Goal: Information Seeking & Learning: Learn about a topic

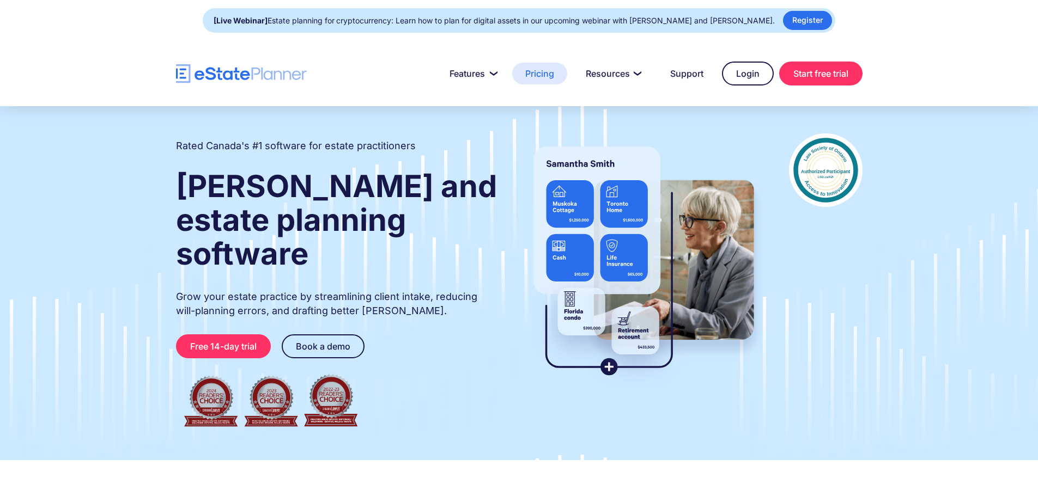
click at [548, 74] on link "Pricing" at bounding box center [539, 74] width 55 height 22
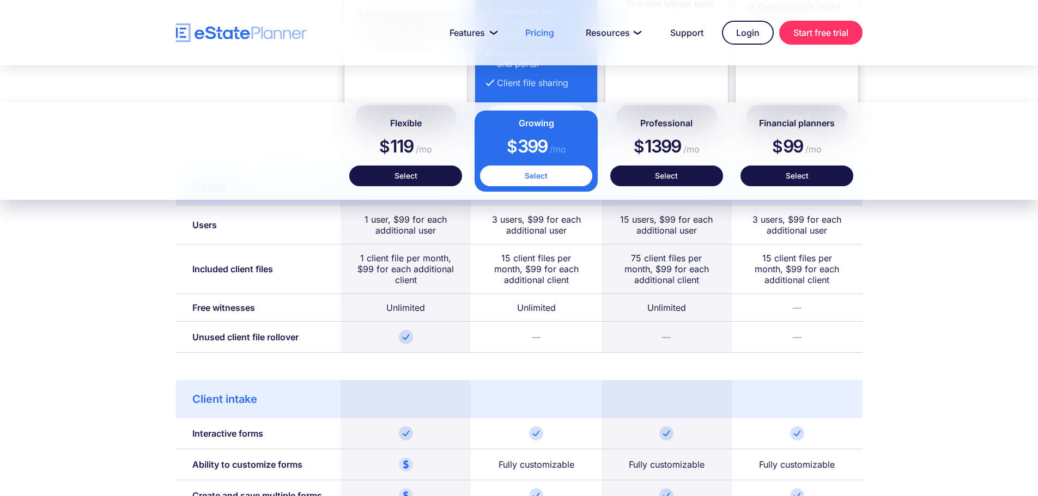
scroll to position [599, 0]
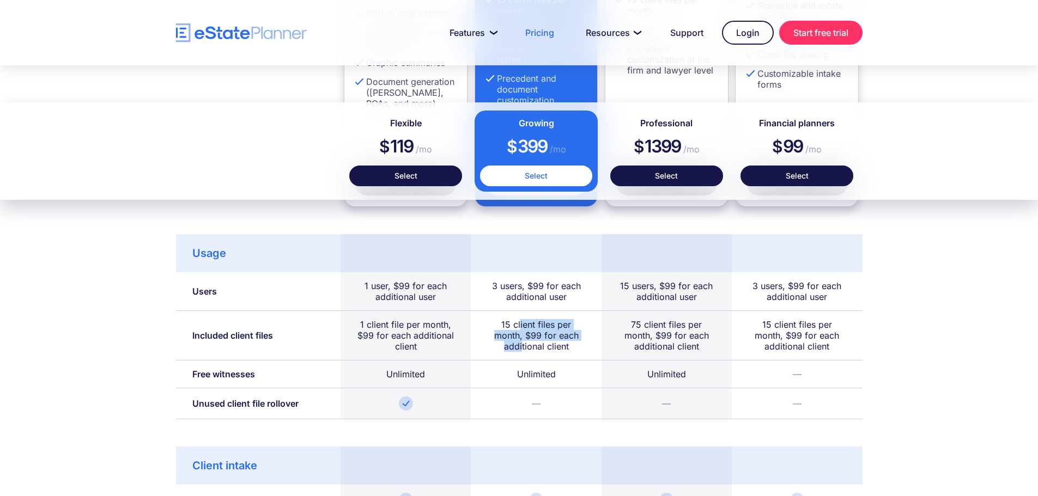
drag, startPoint x: 520, startPoint y: 325, endPoint x: 521, endPoint y: 343, distance: 18.1
click at [521, 343] on div "15 client files per month, $99 for each additional client" at bounding box center [536, 335] width 98 height 33
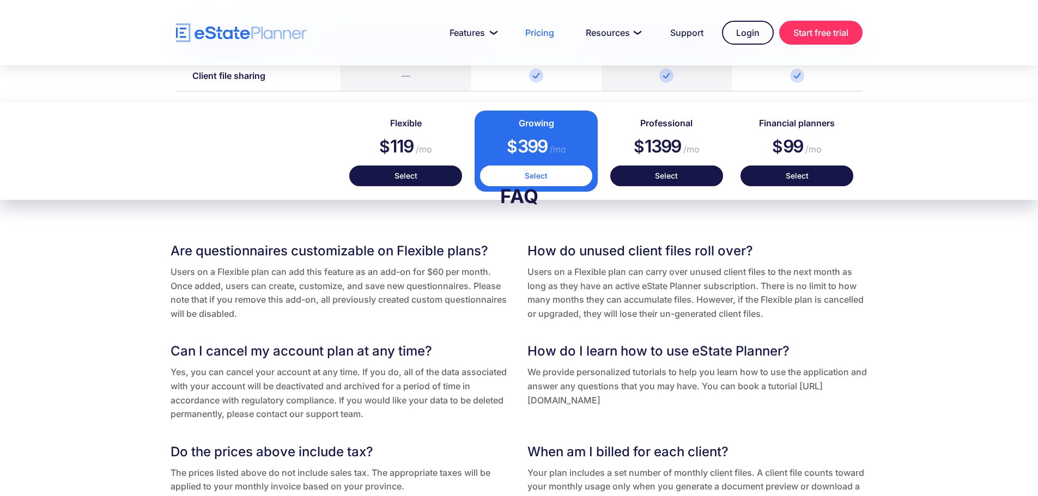
scroll to position [2016, 0]
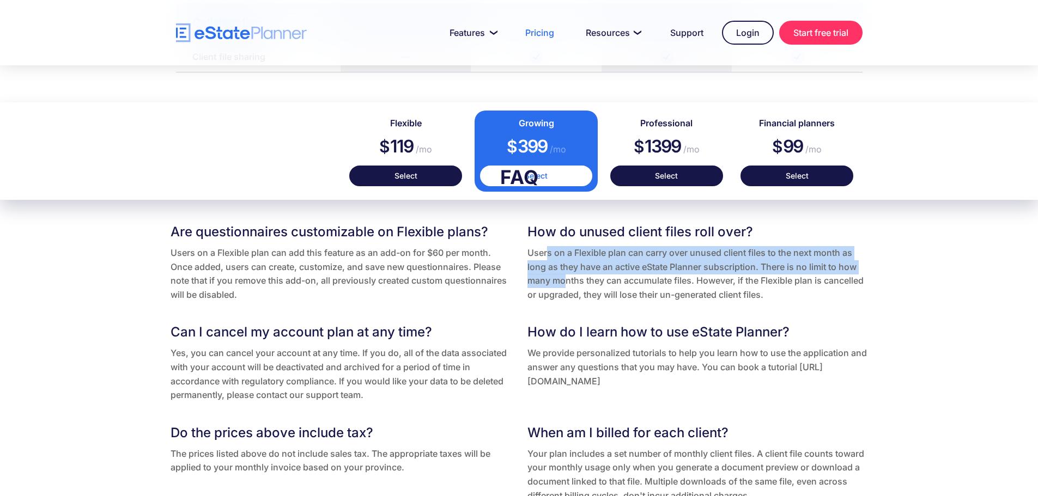
drag, startPoint x: 547, startPoint y: 253, endPoint x: 566, endPoint y: 275, distance: 29.4
click at [567, 275] on p "Users on a Flexible plan can carry over unused client files to the next month a…" at bounding box center [697, 274] width 341 height 56
click at [566, 275] on p "Users on a Flexible plan can carry over unused client files to the next month a…" at bounding box center [697, 274] width 341 height 56
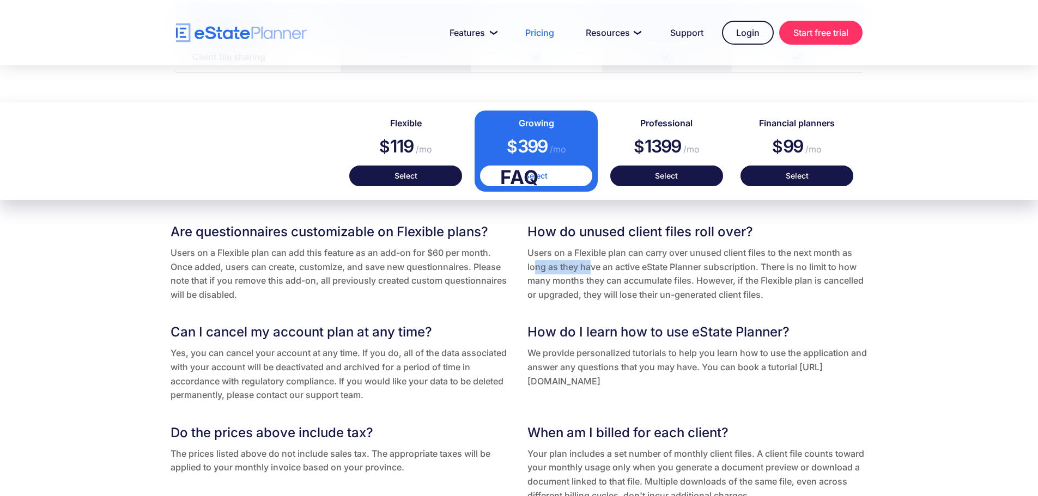
drag, startPoint x: 532, startPoint y: 263, endPoint x: 590, endPoint y: 271, distance: 57.7
click at [590, 271] on p "Users on a Flexible plan can carry over unused client files to the next month a…" at bounding box center [697, 274] width 341 height 56
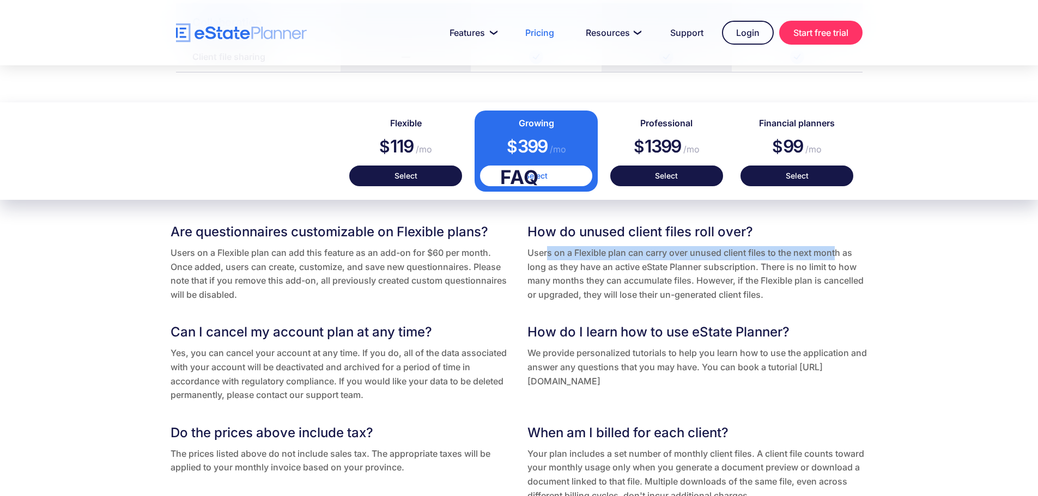
drag, startPoint x: 549, startPoint y: 251, endPoint x: 840, endPoint y: 255, distance: 291.0
click at [840, 255] on p "Users on a Flexible plan can carry over unused client files to the next month a…" at bounding box center [697, 274] width 341 height 56
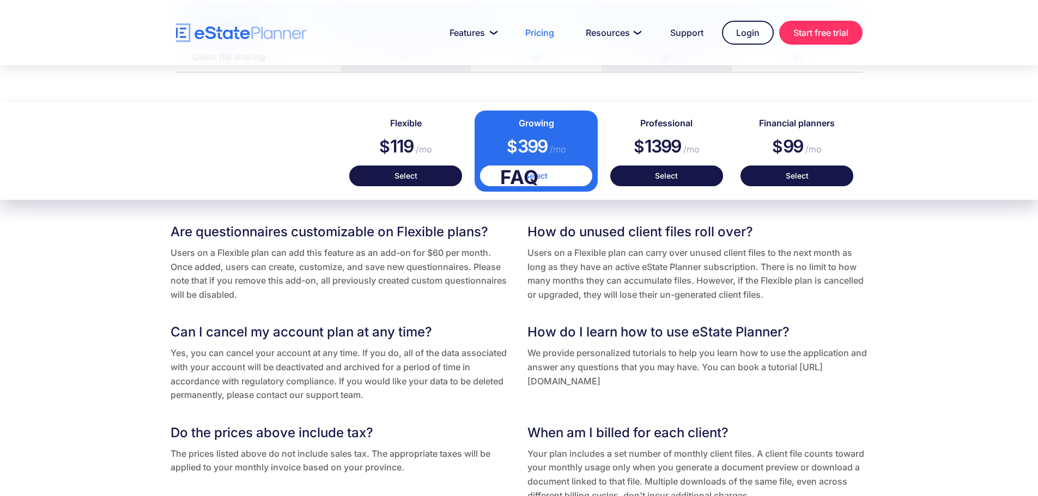
click at [841, 254] on p "Users on a Flexible plan can carry over unused client files to the next month a…" at bounding box center [697, 274] width 341 height 56
drag, startPoint x: 715, startPoint y: 261, endPoint x: 671, endPoint y: 260, distance: 44.7
click at [715, 261] on p "Users on a Flexible plan can carry over unused client files to the next month a…" at bounding box center [697, 274] width 341 height 56
click at [602, 263] on p "Users on a Flexible plan can carry over unused client files to the next month a…" at bounding box center [697, 274] width 341 height 56
drag, startPoint x: 565, startPoint y: 264, endPoint x: 753, endPoint y: 274, distance: 188.8
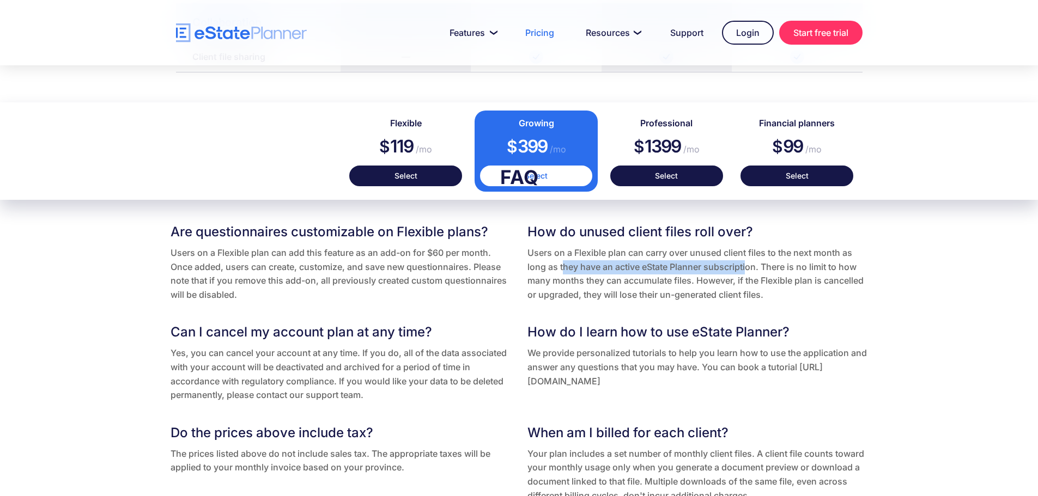
click at [749, 271] on p "Users on a Flexible plan can carry over unused client files to the next month a…" at bounding box center [697, 274] width 341 height 56
click at [754, 274] on p "Users on a Flexible plan can carry over unused client files to the next month a…" at bounding box center [697, 274] width 341 height 56
drag, startPoint x: 756, startPoint y: 258, endPoint x: 759, endPoint y: 269, distance: 10.9
click at [758, 268] on p "Users on a Flexible plan can carry over unused client files to the next month a…" at bounding box center [697, 274] width 341 height 56
click at [761, 275] on p "Users on a Flexible plan can carry over unused client files to the next month a…" at bounding box center [697, 274] width 341 height 56
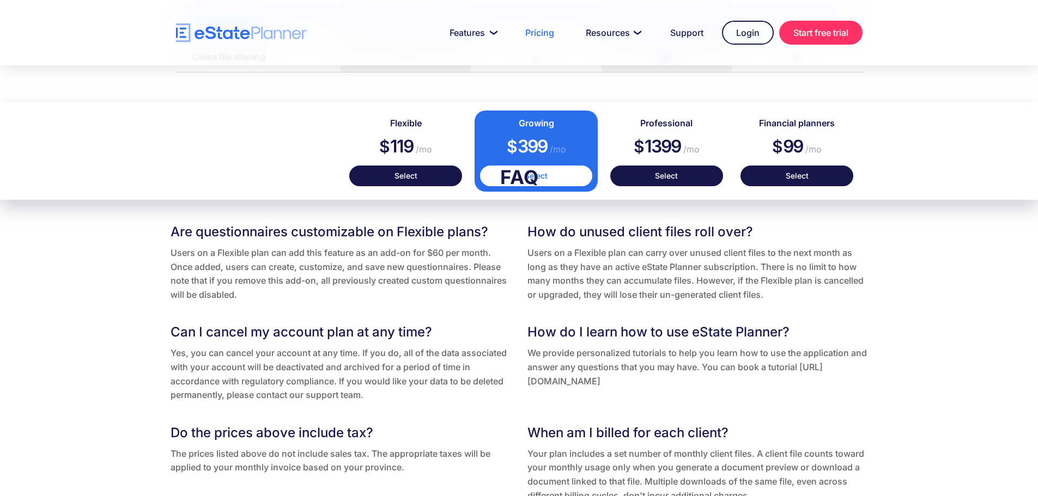
click at [619, 279] on p "Users on a Flexible plan can carry over unused client files to the next month a…" at bounding box center [697, 274] width 341 height 56
drag, startPoint x: 552, startPoint y: 278, endPoint x: 717, endPoint y: 278, distance: 165.1
click at [717, 278] on p "Users on a Flexible plan can carry over unused client files to the next month a…" at bounding box center [697, 274] width 341 height 56
click at [719, 278] on p "Users on a Flexible plan can carry over unused client files to the next month a…" at bounding box center [697, 274] width 341 height 56
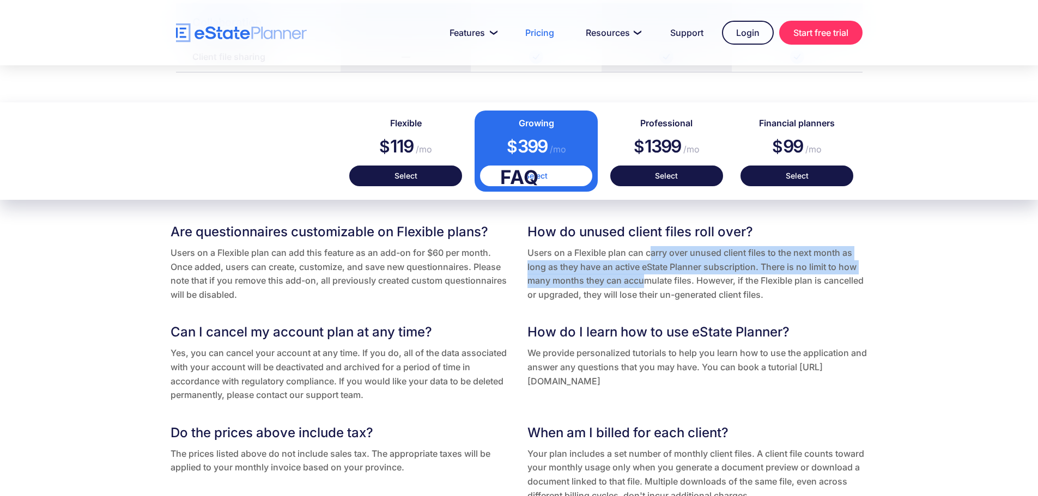
drag, startPoint x: 649, startPoint y: 252, endPoint x: 638, endPoint y: 280, distance: 29.9
click at [639, 280] on p "Users on a Flexible plan can carry over unused client files to the next month a…" at bounding box center [697, 274] width 341 height 56
click at [638, 281] on p "Users on a Flexible plan can carry over unused client files to the next month a…" at bounding box center [697, 274] width 341 height 56
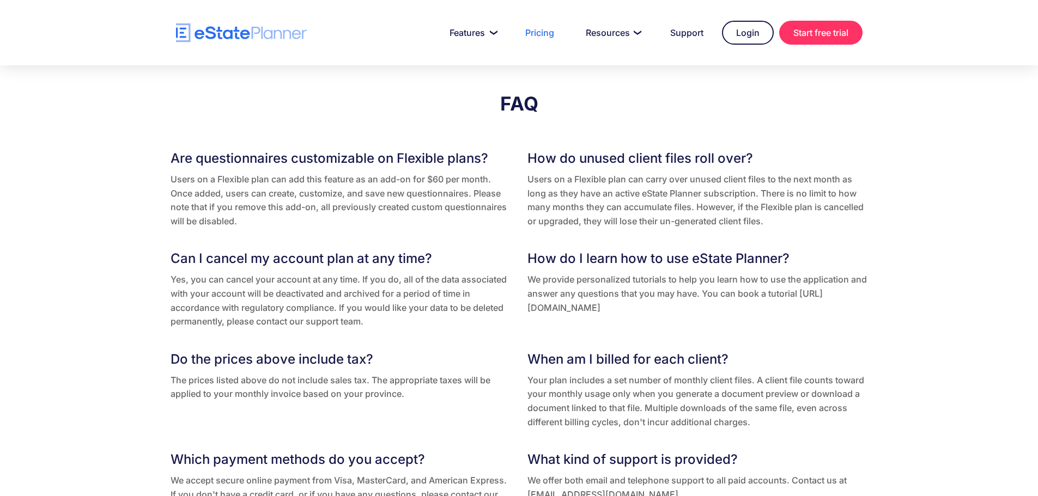
scroll to position [2071, 0]
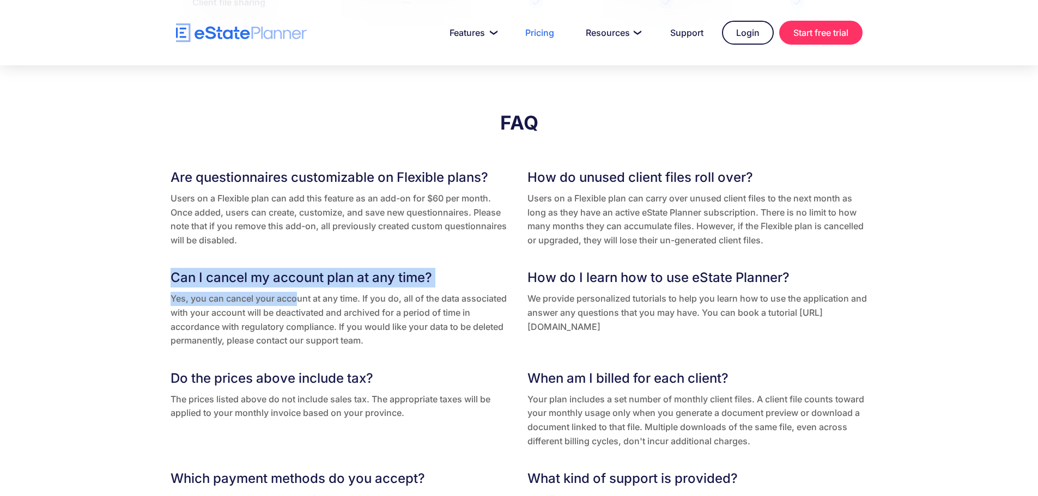
drag, startPoint x: 169, startPoint y: 274, endPoint x: 299, endPoint y: 310, distance: 134.4
click at [299, 310] on div "FAQ Are questionnaires customizable on Flexible plans? Users on a Flexible plan…" at bounding box center [519, 325] width 719 height 428
click at [299, 310] on p "Yes, you can cancel your account at any time. If you do, all of the data associ…" at bounding box center [341, 320] width 341 height 56
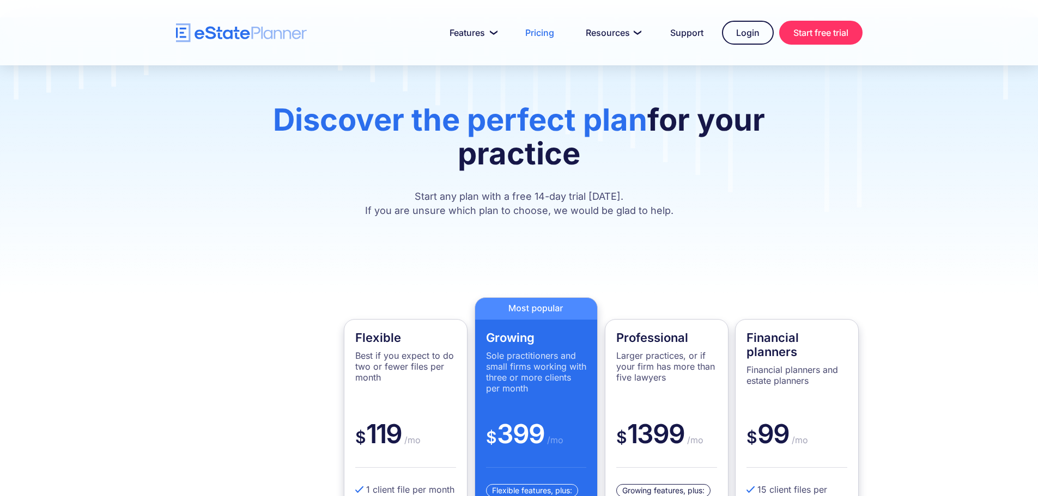
scroll to position [0, 0]
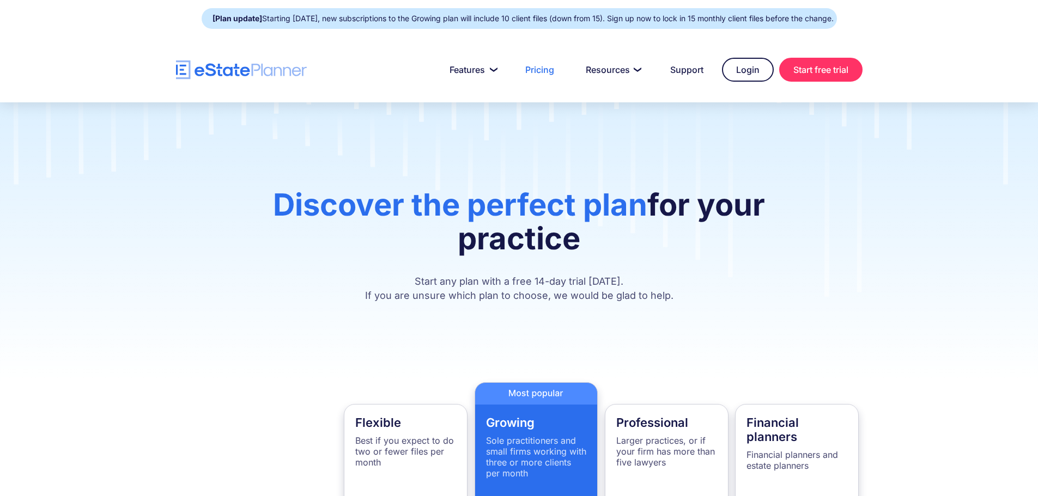
drag, startPoint x: 313, startPoint y: 66, endPoint x: 201, endPoint y: 66, distance: 111.7
click at [201, 66] on div "Features Capture Client Data Create Estate Plans Generate Legal Documents Prici…" at bounding box center [519, 70] width 687 height 24
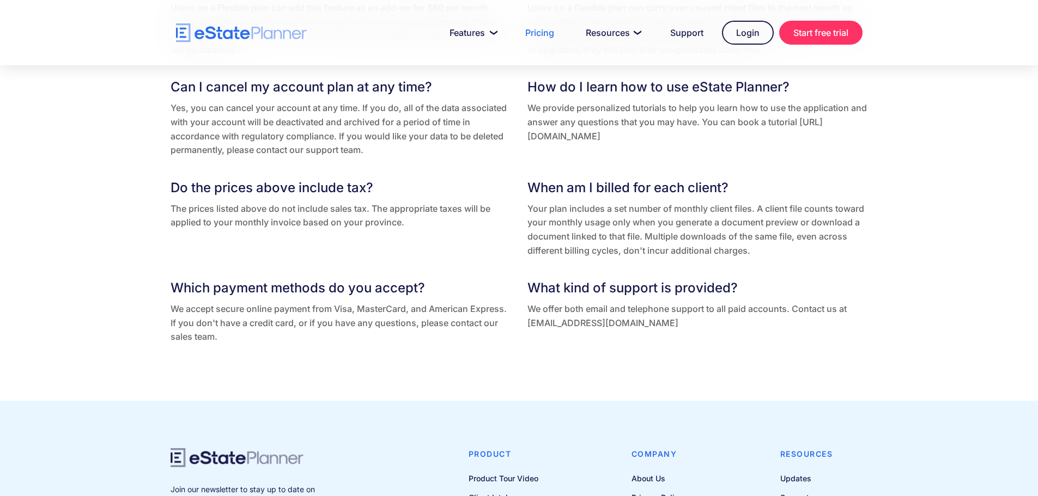
scroll to position [2414, 0]
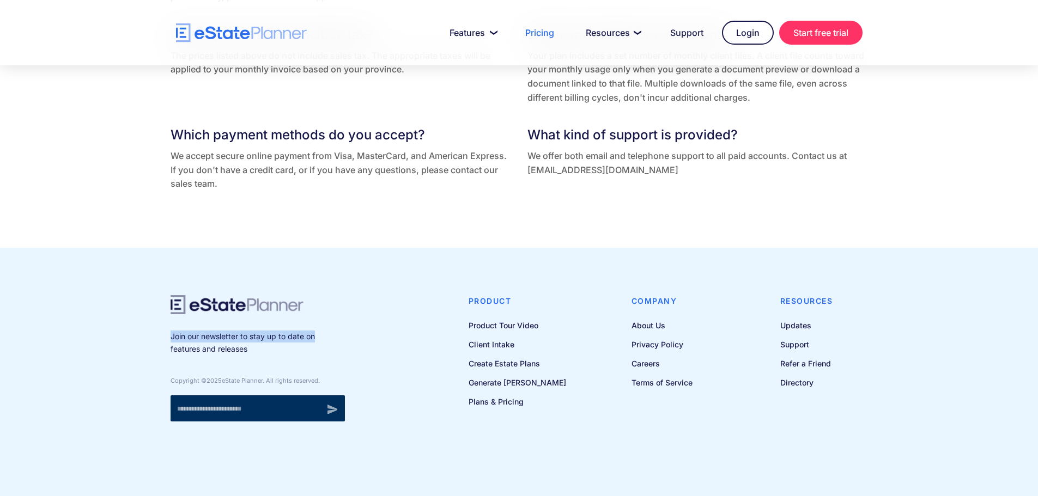
drag, startPoint x: 336, startPoint y: 293, endPoint x: 241, endPoint y: 300, distance: 95.1
click at [242, 300] on div "Join our newsletter to stay up to date on features and releases Copyright © 202…" at bounding box center [519, 376] width 719 height 241
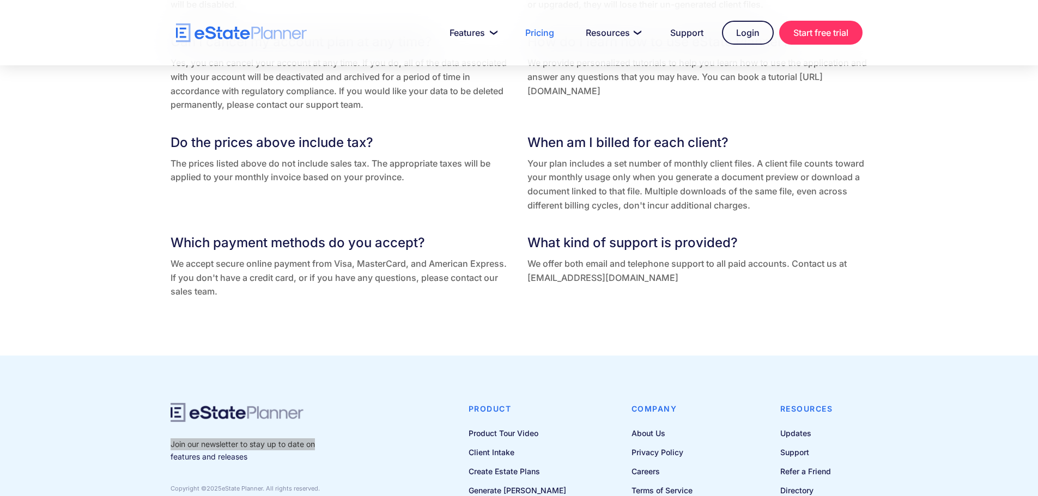
scroll to position [2305, 0]
